Goal: Obtain resource: Download file/media

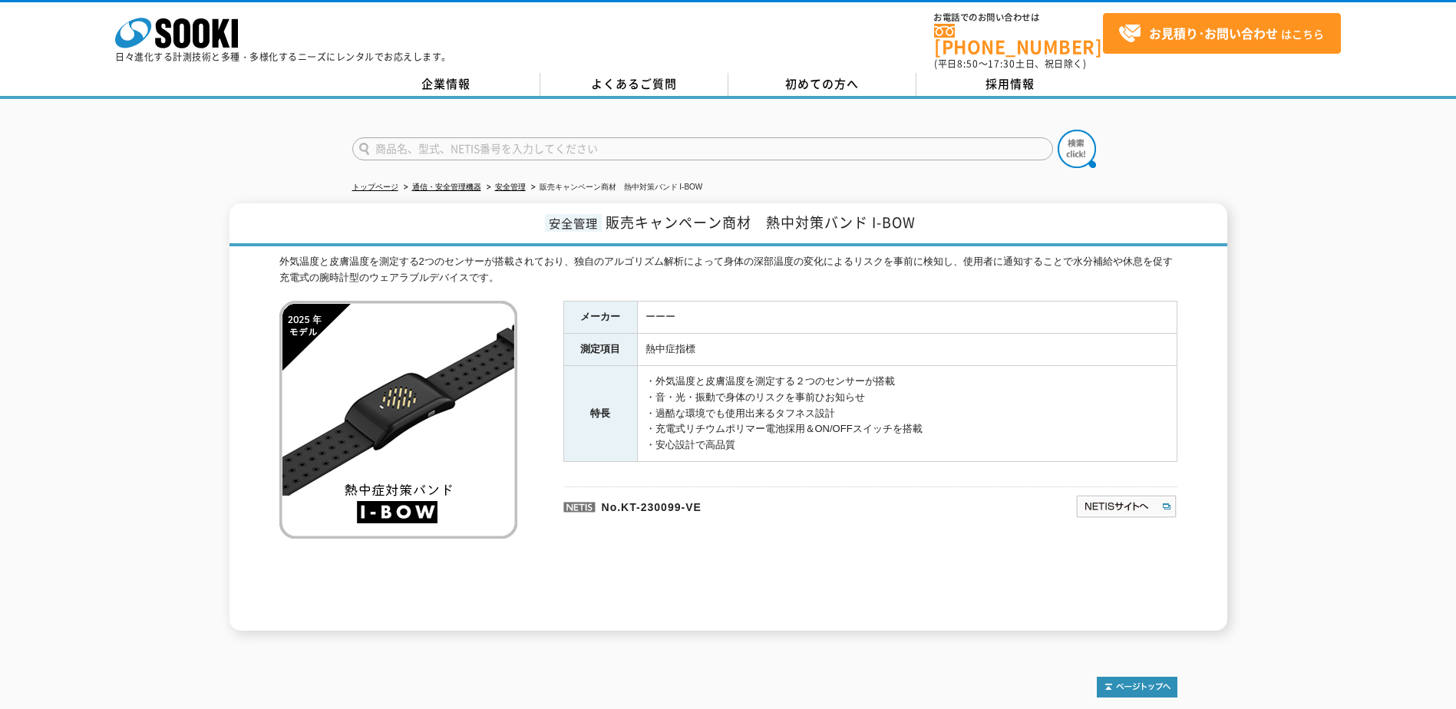
click at [303, 461] on img at bounding box center [398, 420] width 238 height 238
click at [371, 462] on img at bounding box center [398, 420] width 238 height 238
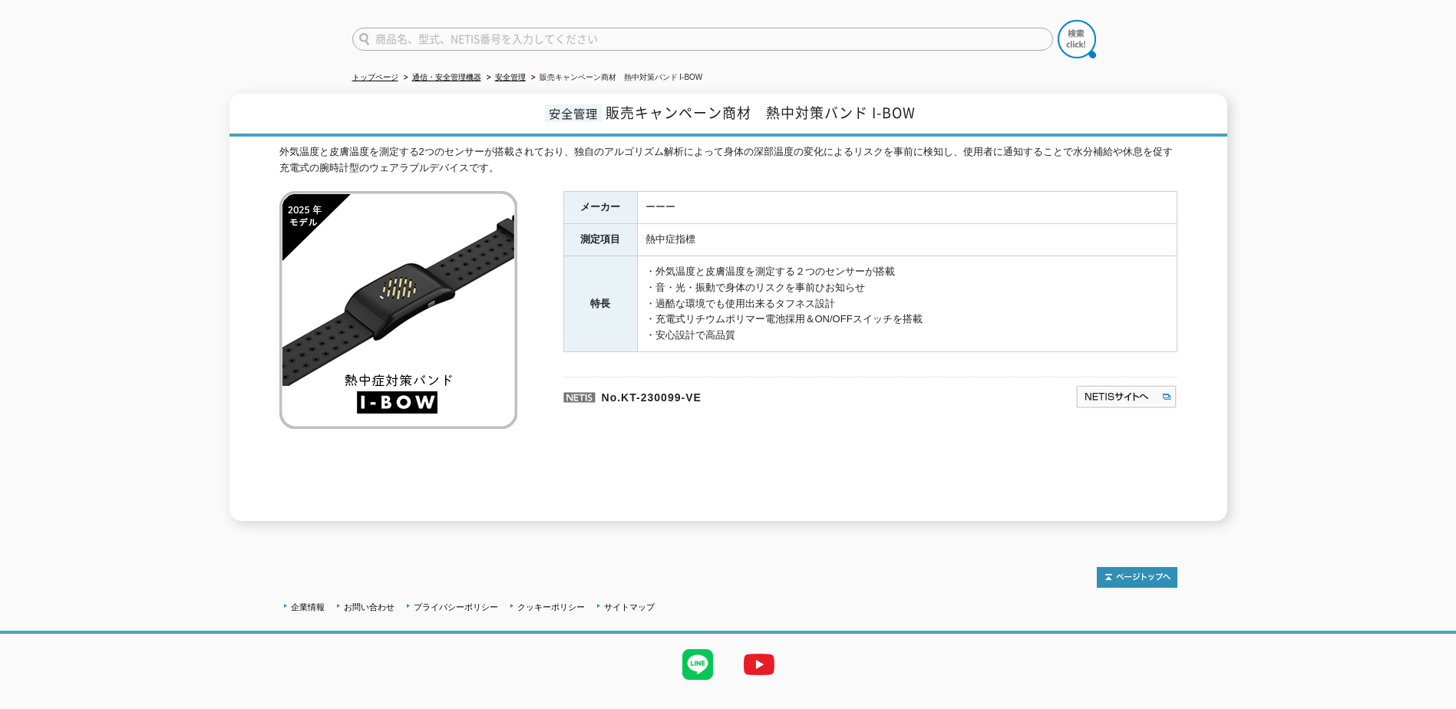
scroll to position [131, 0]
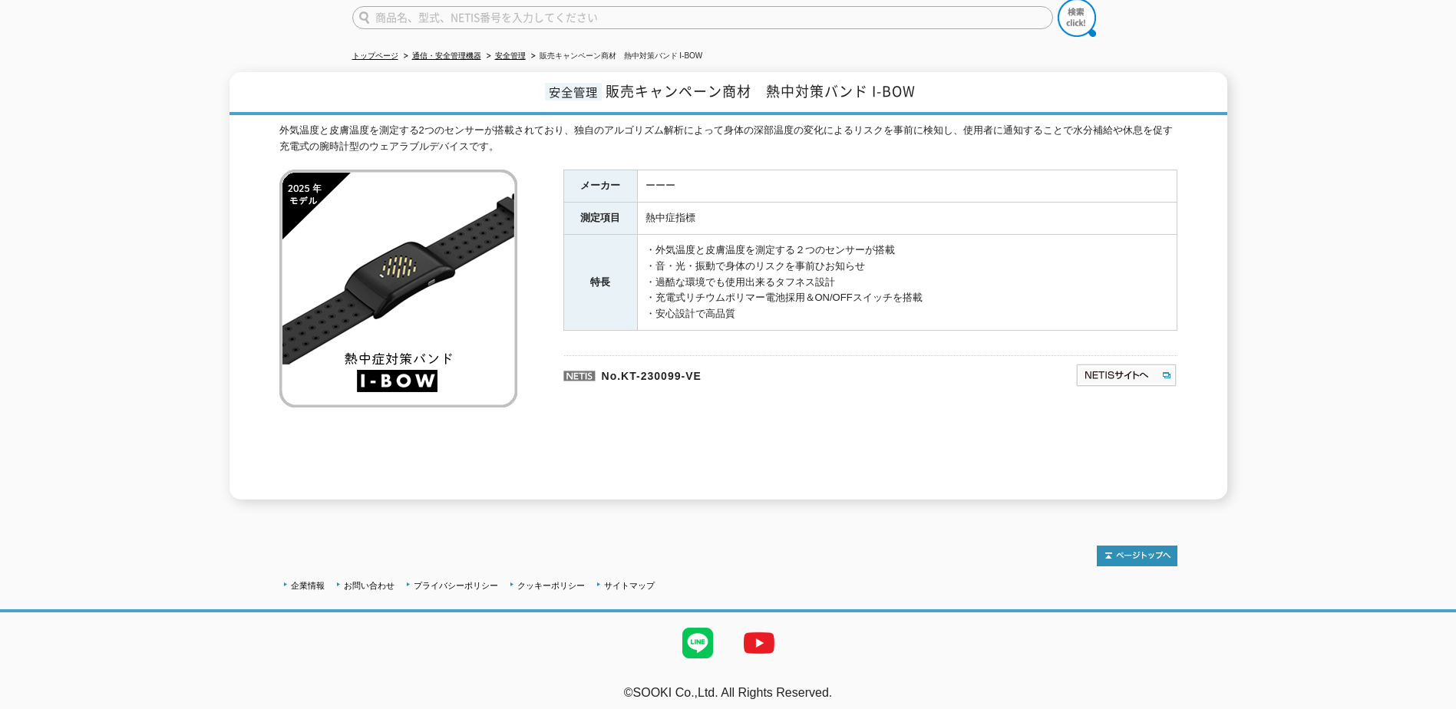
click at [401, 385] on img at bounding box center [398, 289] width 238 height 238
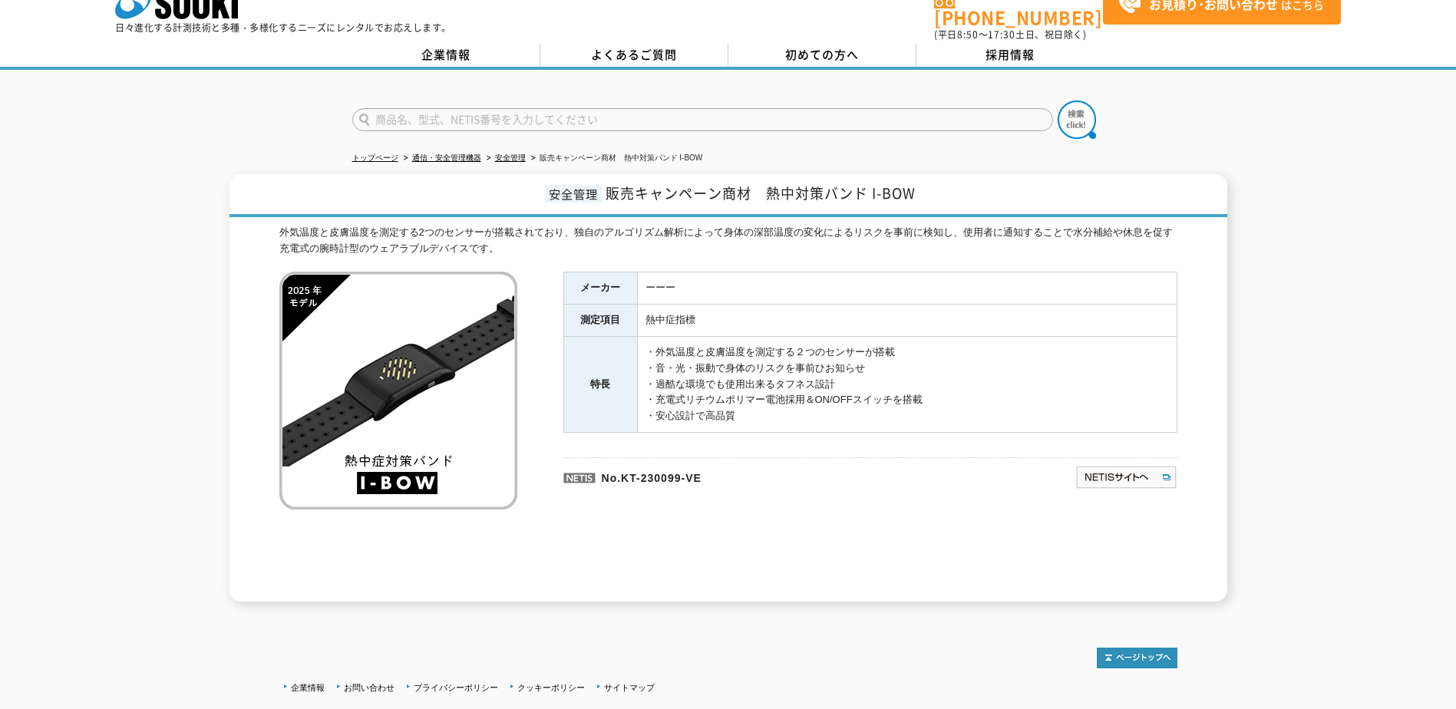
scroll to position [0, 0]
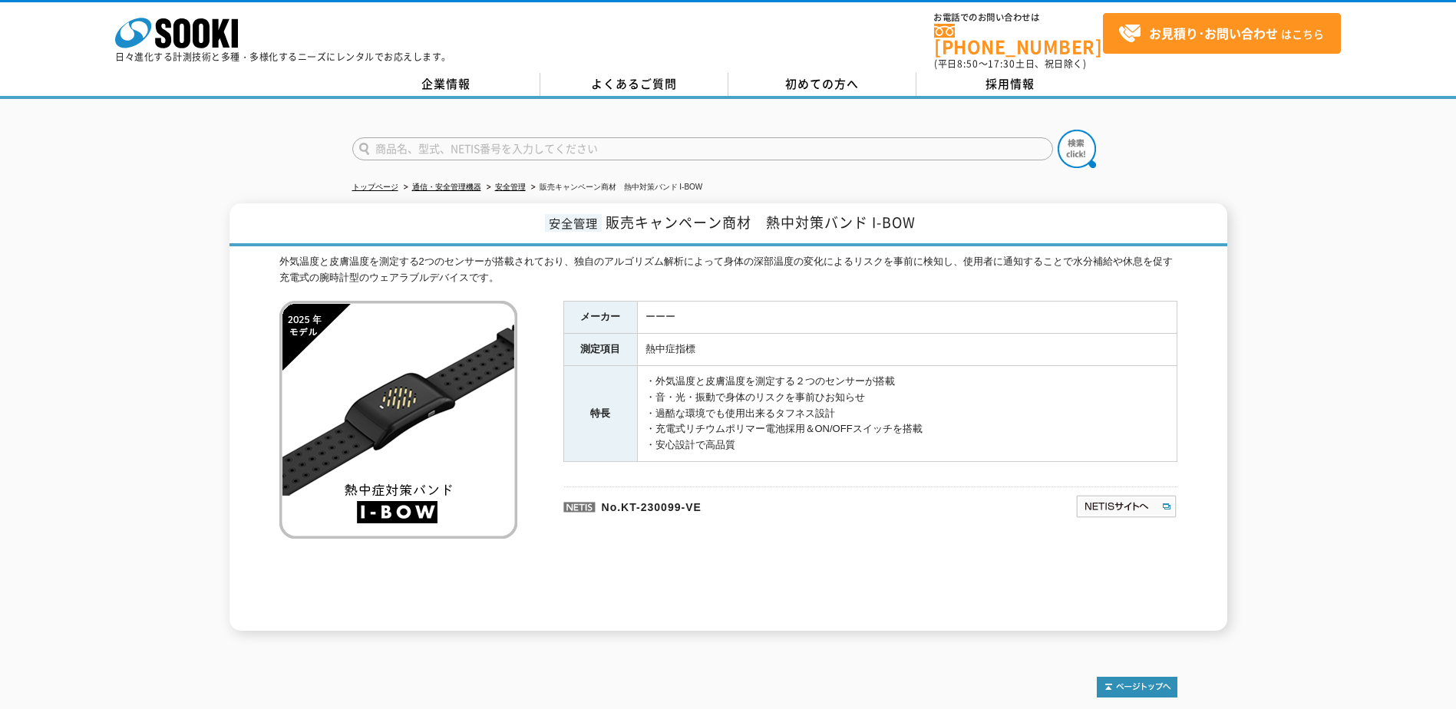
click at [502, 362] on img at bounding box center [398, 420] width 238 height 238
click at [822, 471] on ul at bounding box center [870, 478] width 614 height 15
click at [1109, 502] on img at bounding box center [1126, 506] width 102 height 25
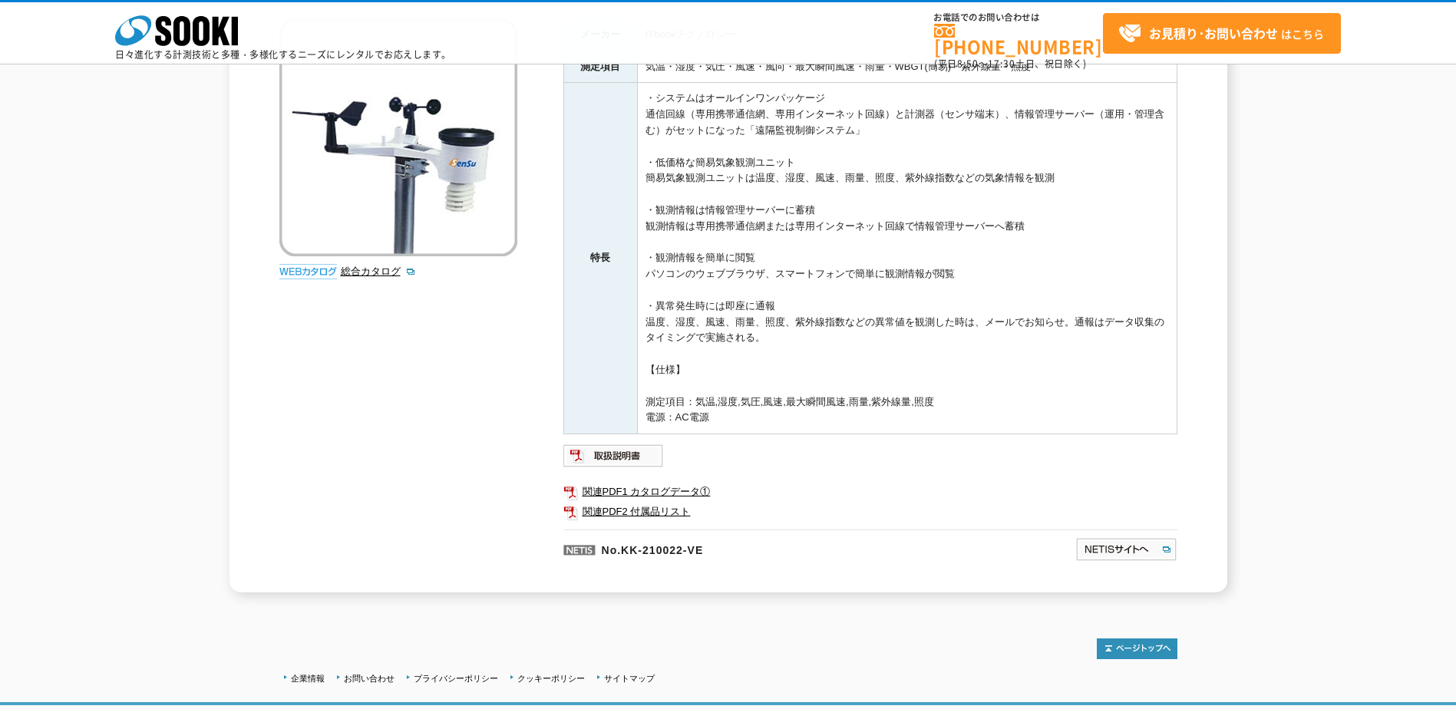
scroll to position [230, 0]
click at [375, 267] on link "総合カタログ" at bounding box center [378, 269] width 75 height 12
click at [640, 484] on link "関連PDF1 カタログデータ①" at bounding box center [870, 490] width 614 height 20
click at [626, 445] on img at bounding box center [613, 453] width 101 height 25
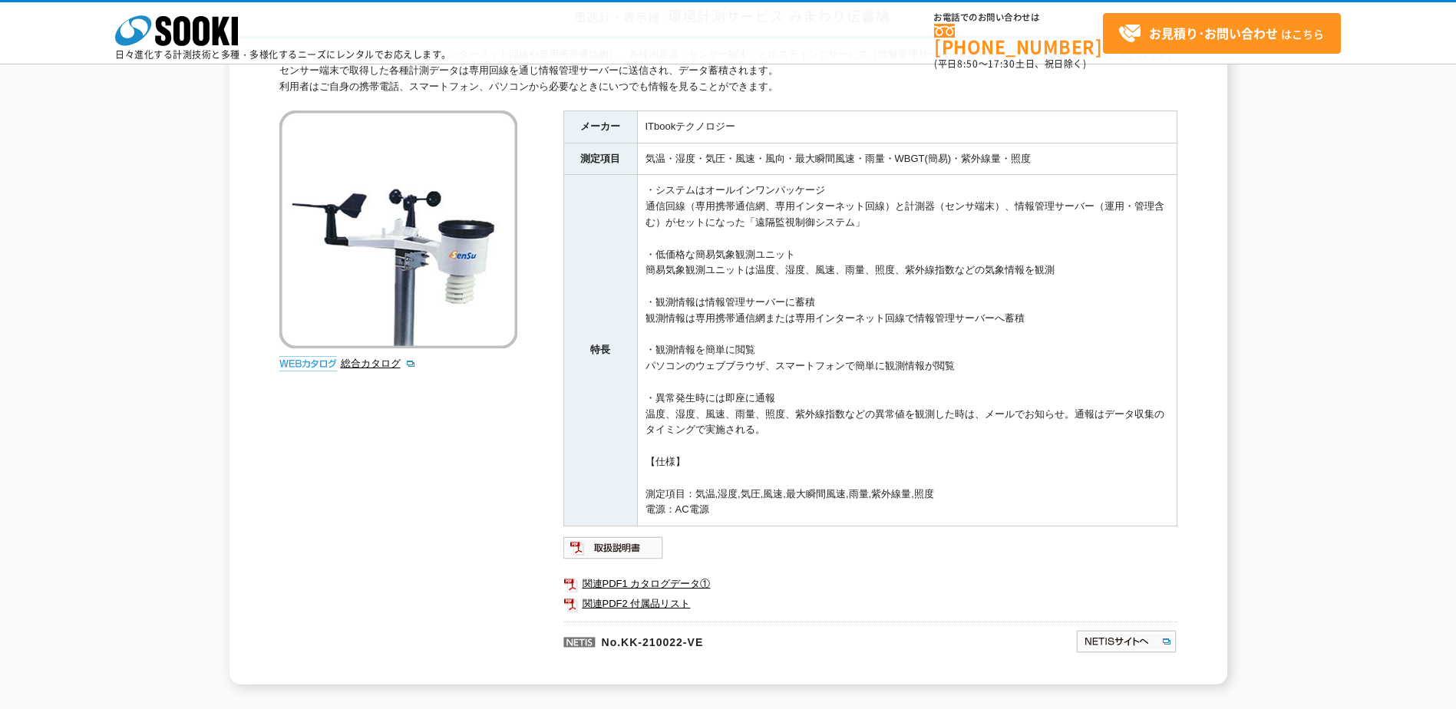
scroll to position [330, 0]
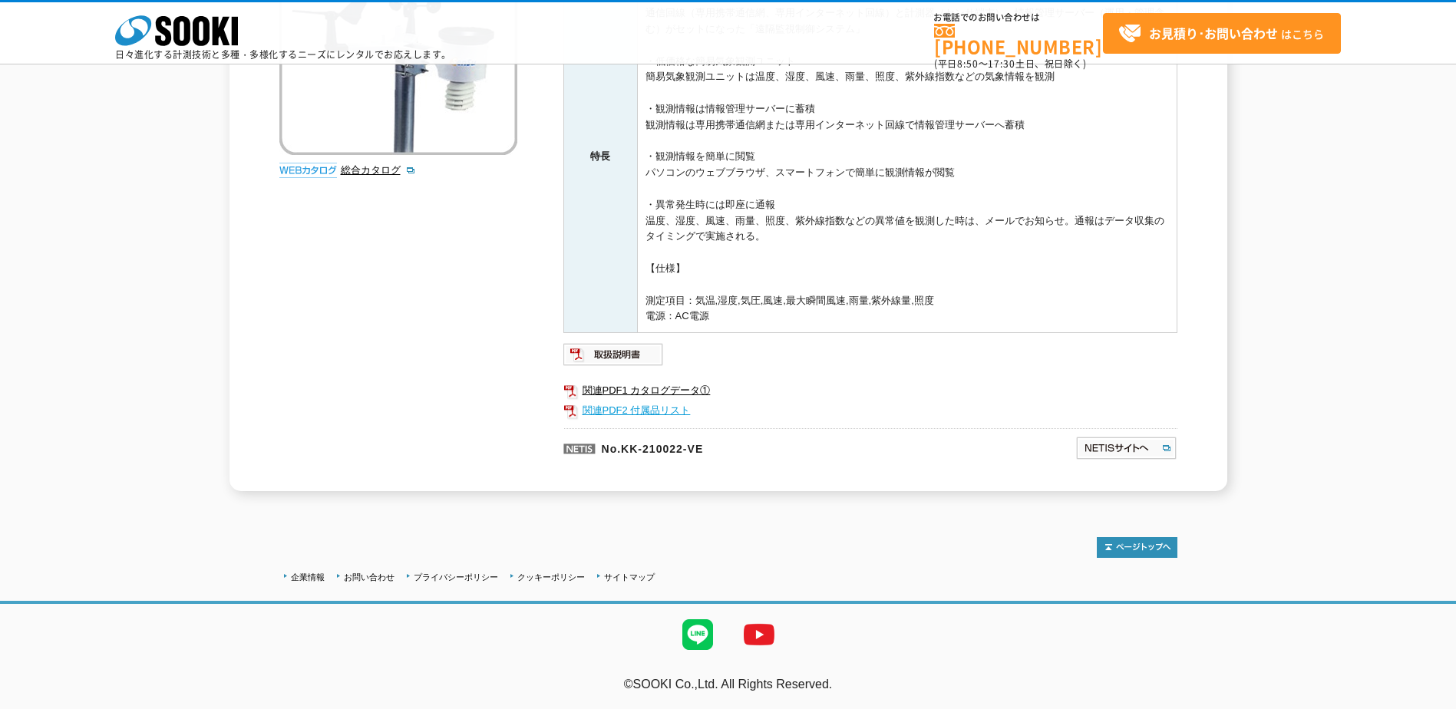
click at [656, 401] on link "関連PDF2 付属品リスト" at bounding box center [870, 411] width 614 height 20
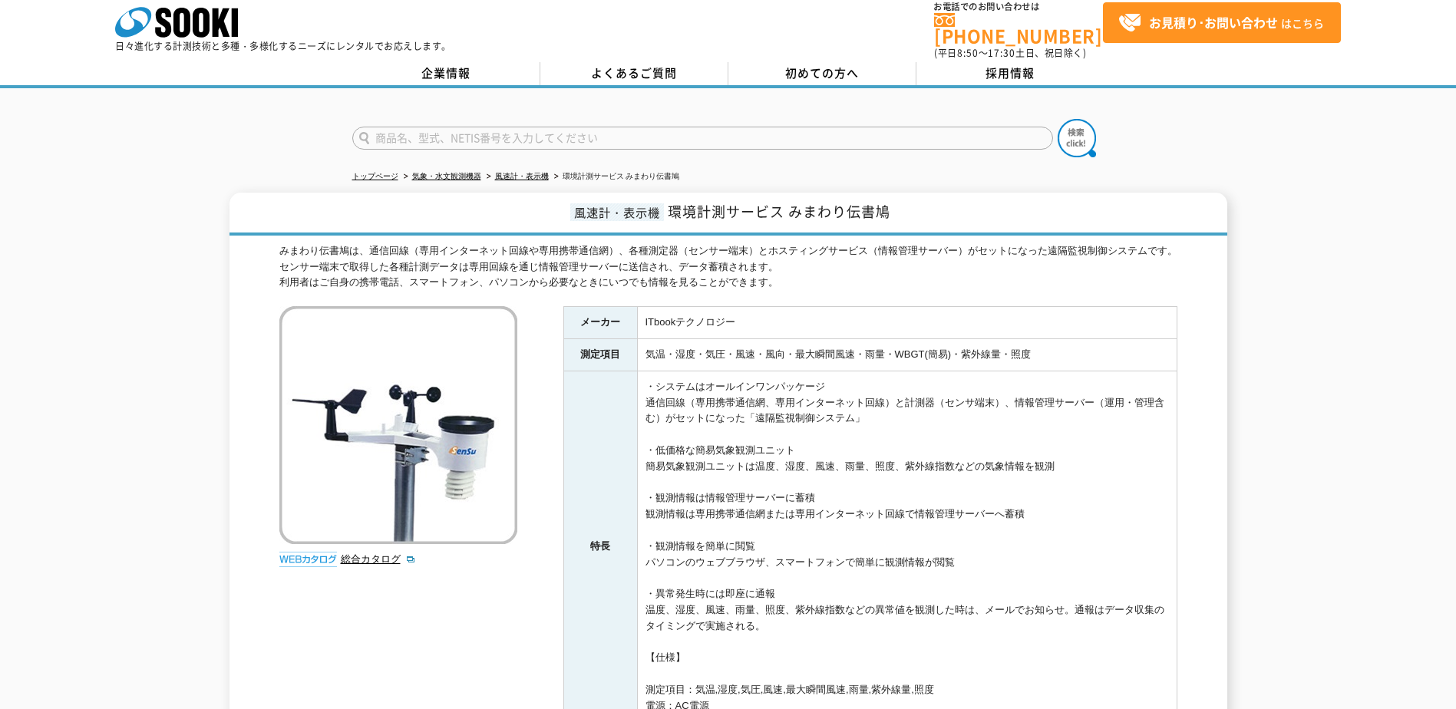
scroll to position [0, 0]
